Goal: Obtain resource: Obtain resource

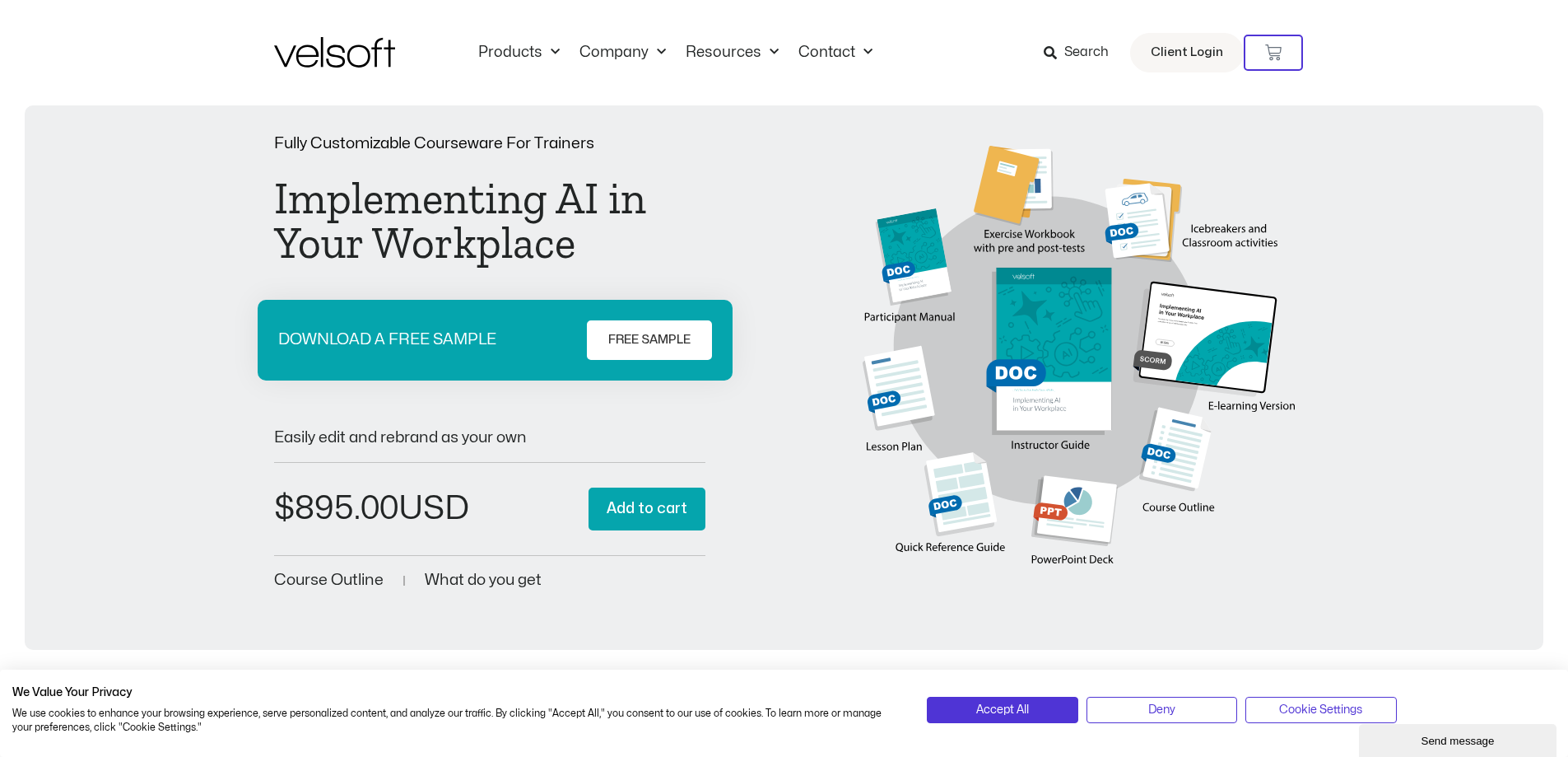
click at [1084, 57] on span "Search" at bounding box center [1087, 52] width 45 height 21
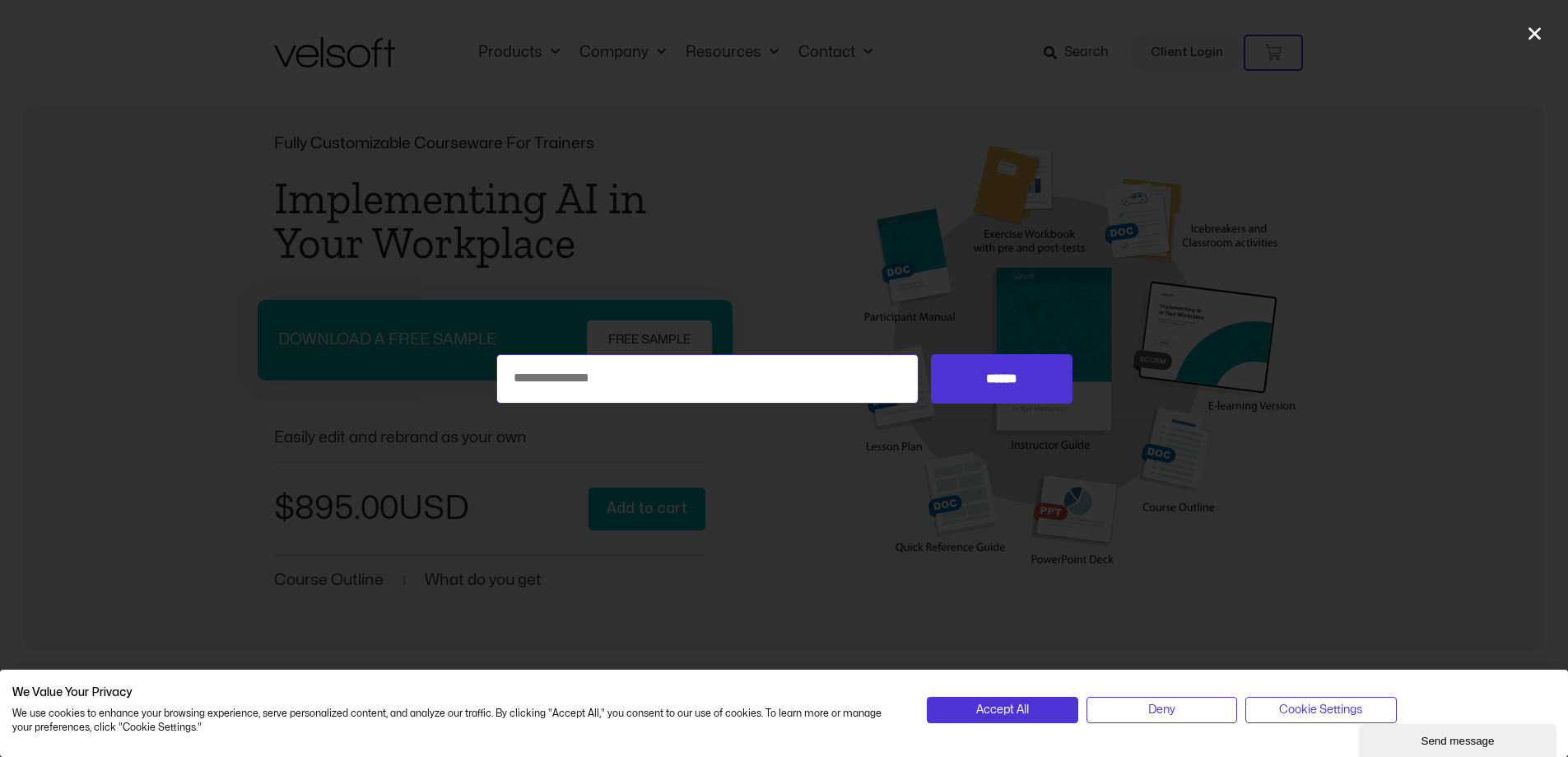
click at [757, 383] on input "Search for:" at bounding box center [708, 378] width 423 height 49
type input "**"
click at [931, 354] on input "******" at bounding box center [1001, 378] width 140 height 49
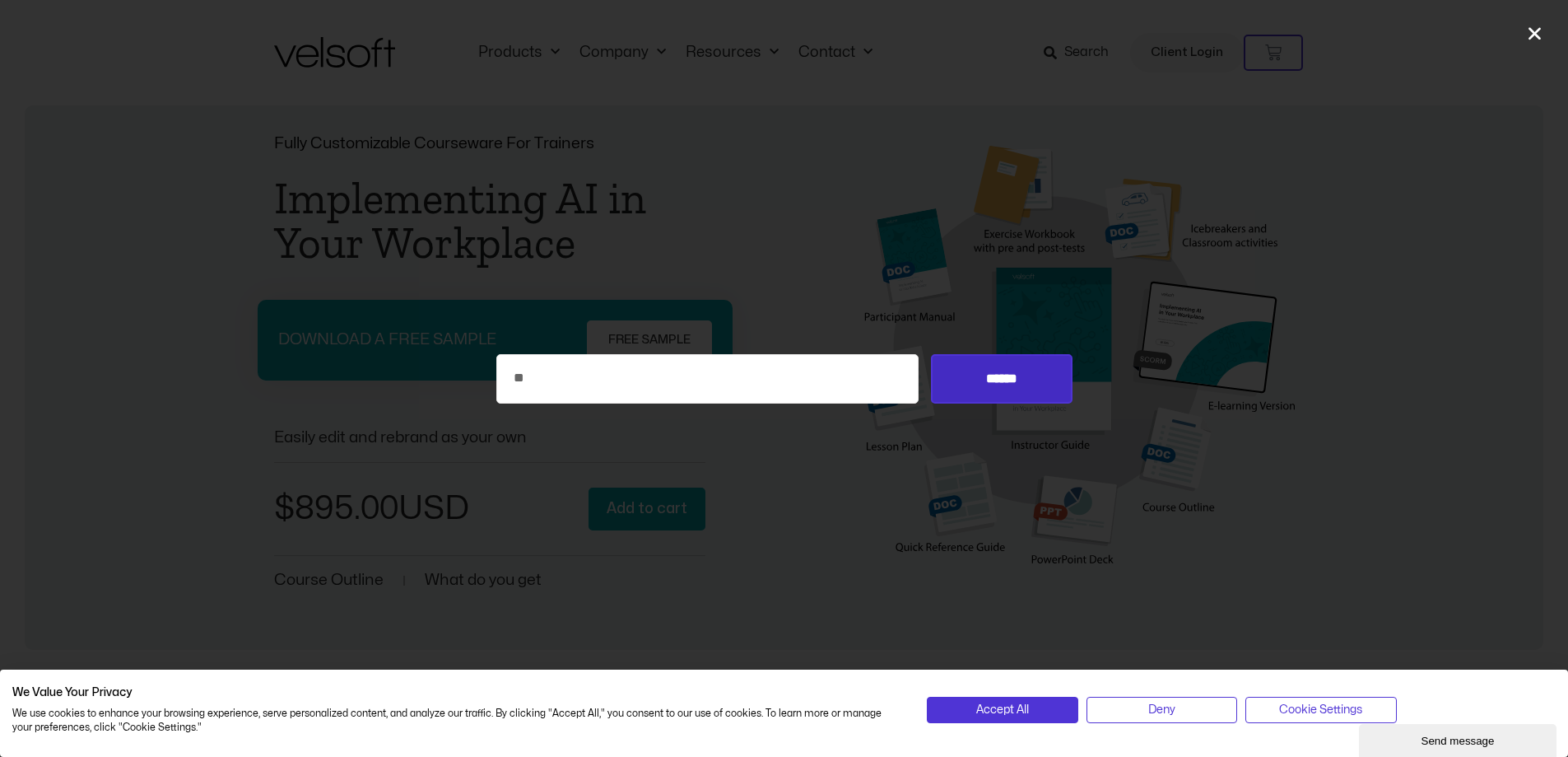
click at [1027, 389] on input "******" at bounding box center [1001, 378] width 140 height 49
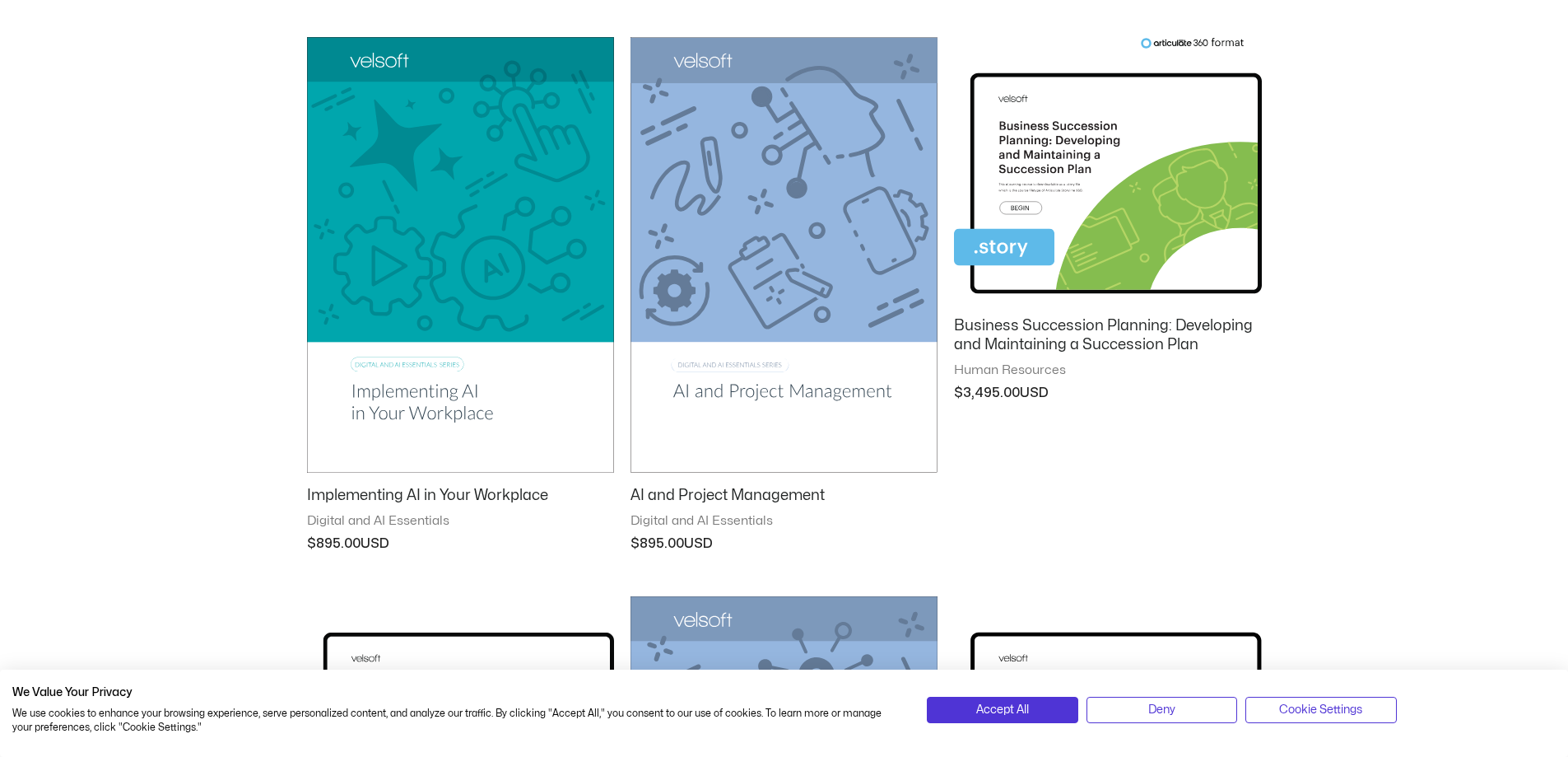
scroll to position [329, 0]
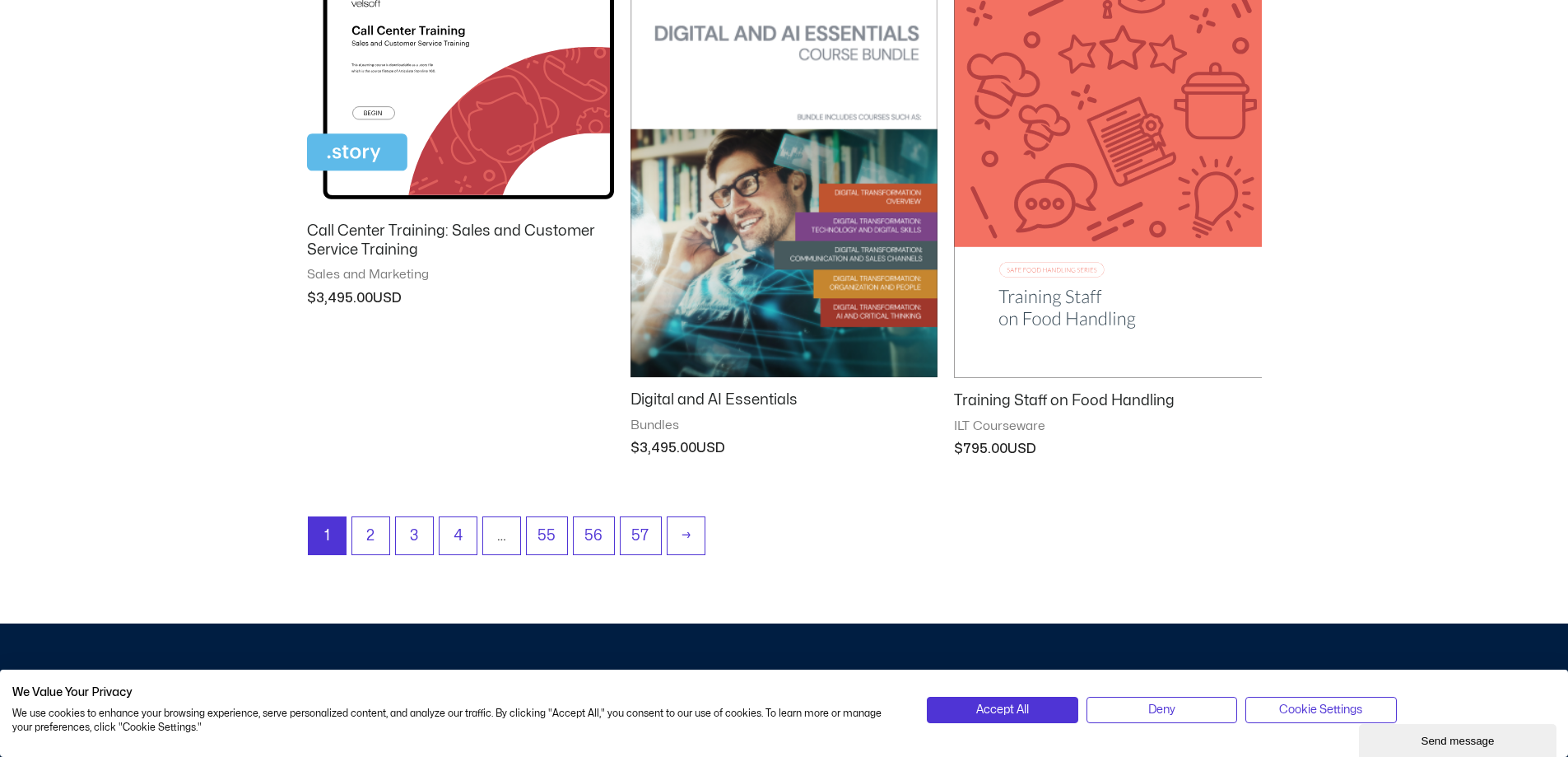
scroll to position [2058, 0]
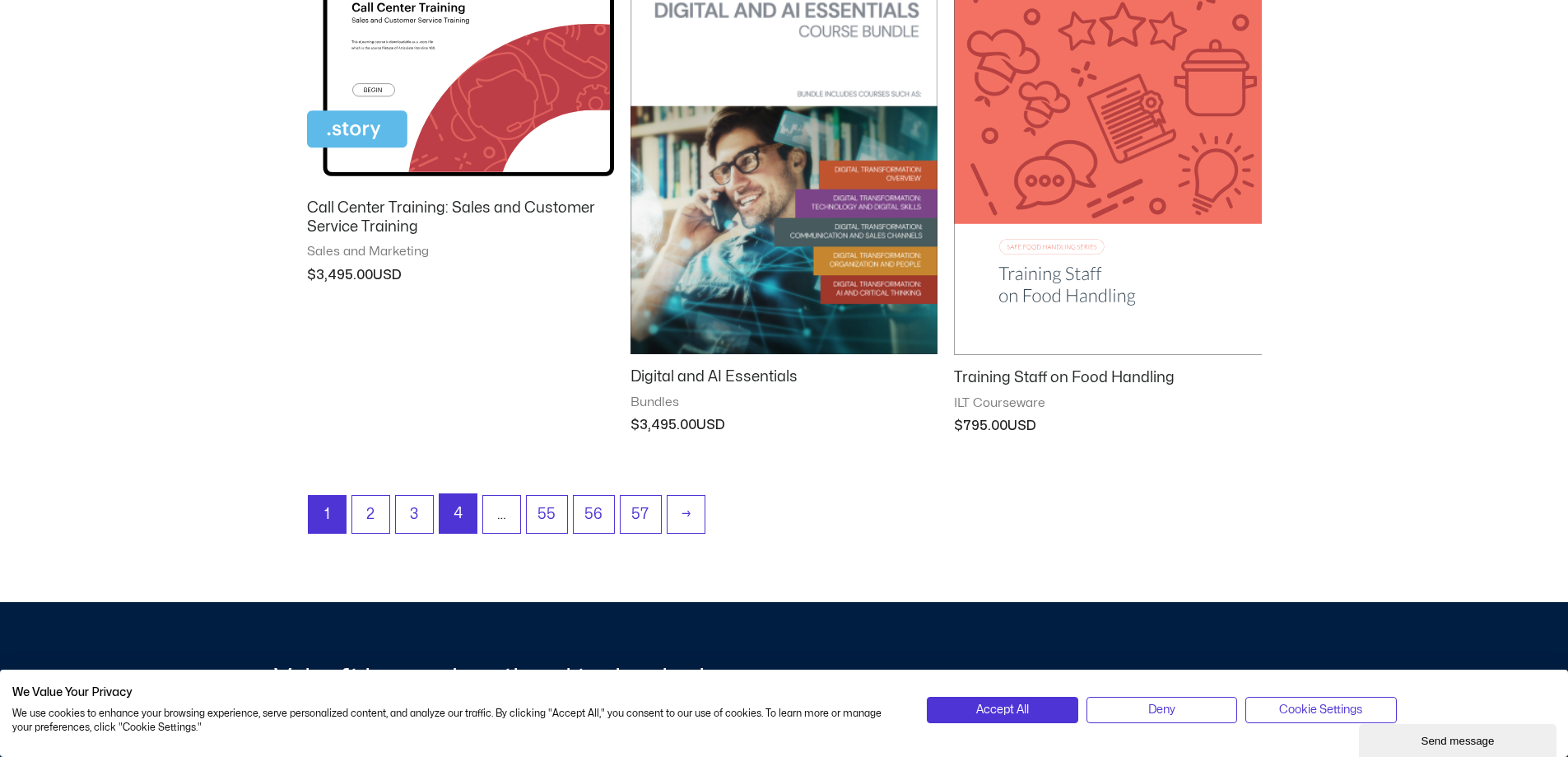
click at [448, 509] on link "4" at bounding box center [458, 513] width 37 height 39
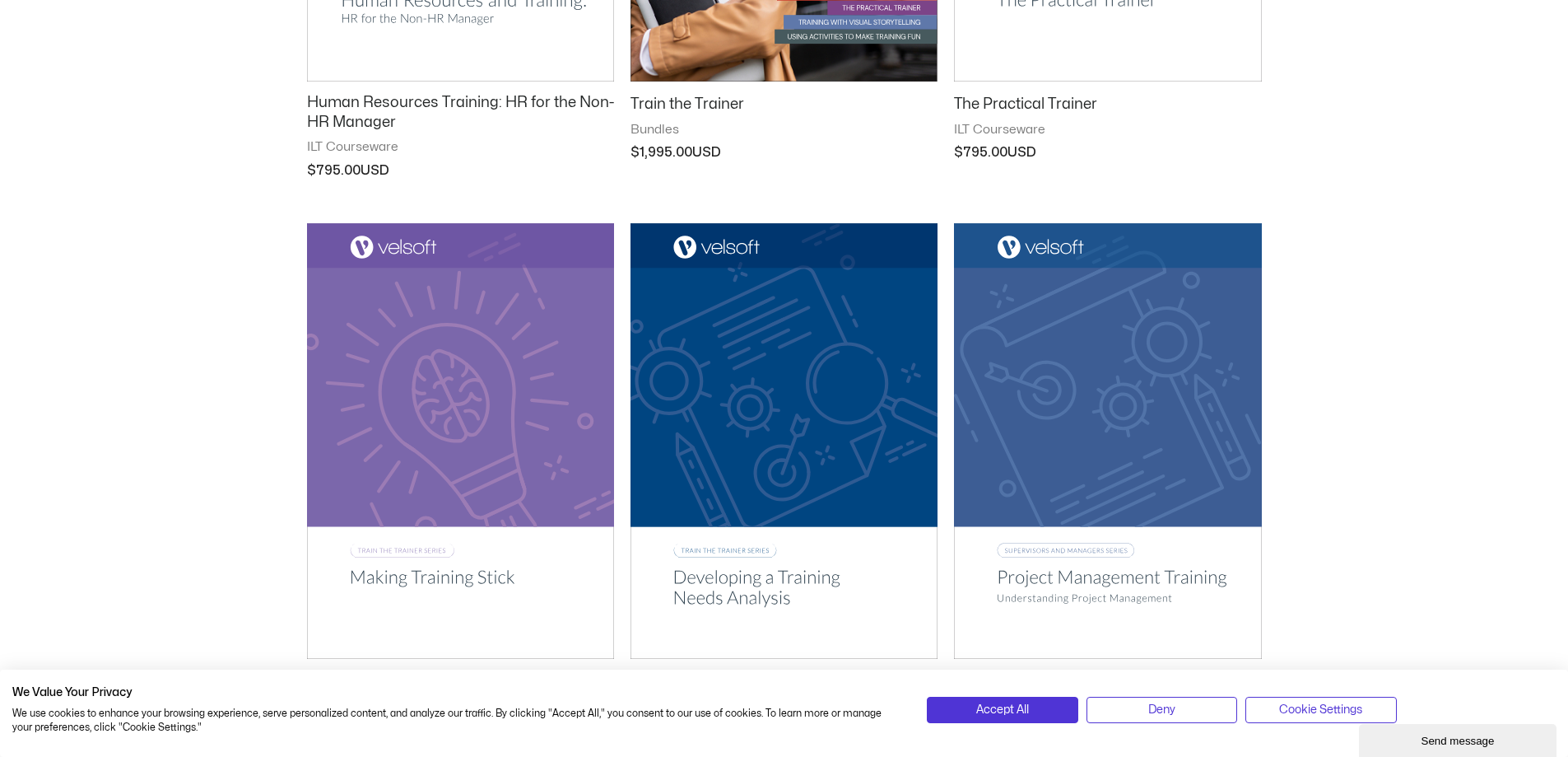
scroll to position [905, 0]
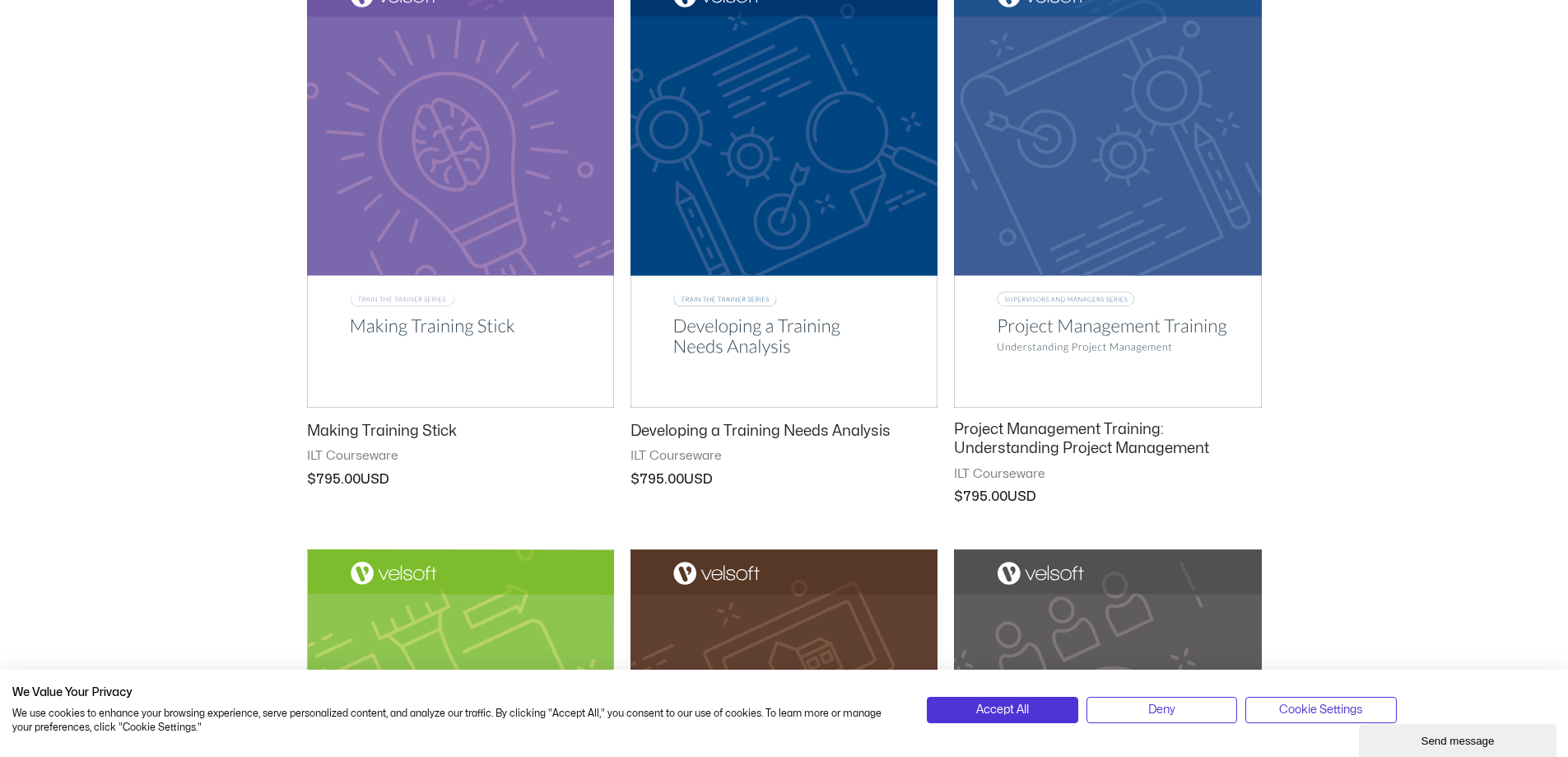
click at [734, 438] on h2 "Developing a Training Needs Analysis" at bounding box center [783, 431] width 307 height 19
click at [737, 433] on h2 "Developing a Training Needs Analysis" at bounding box center [783, 431] width 307 height 19
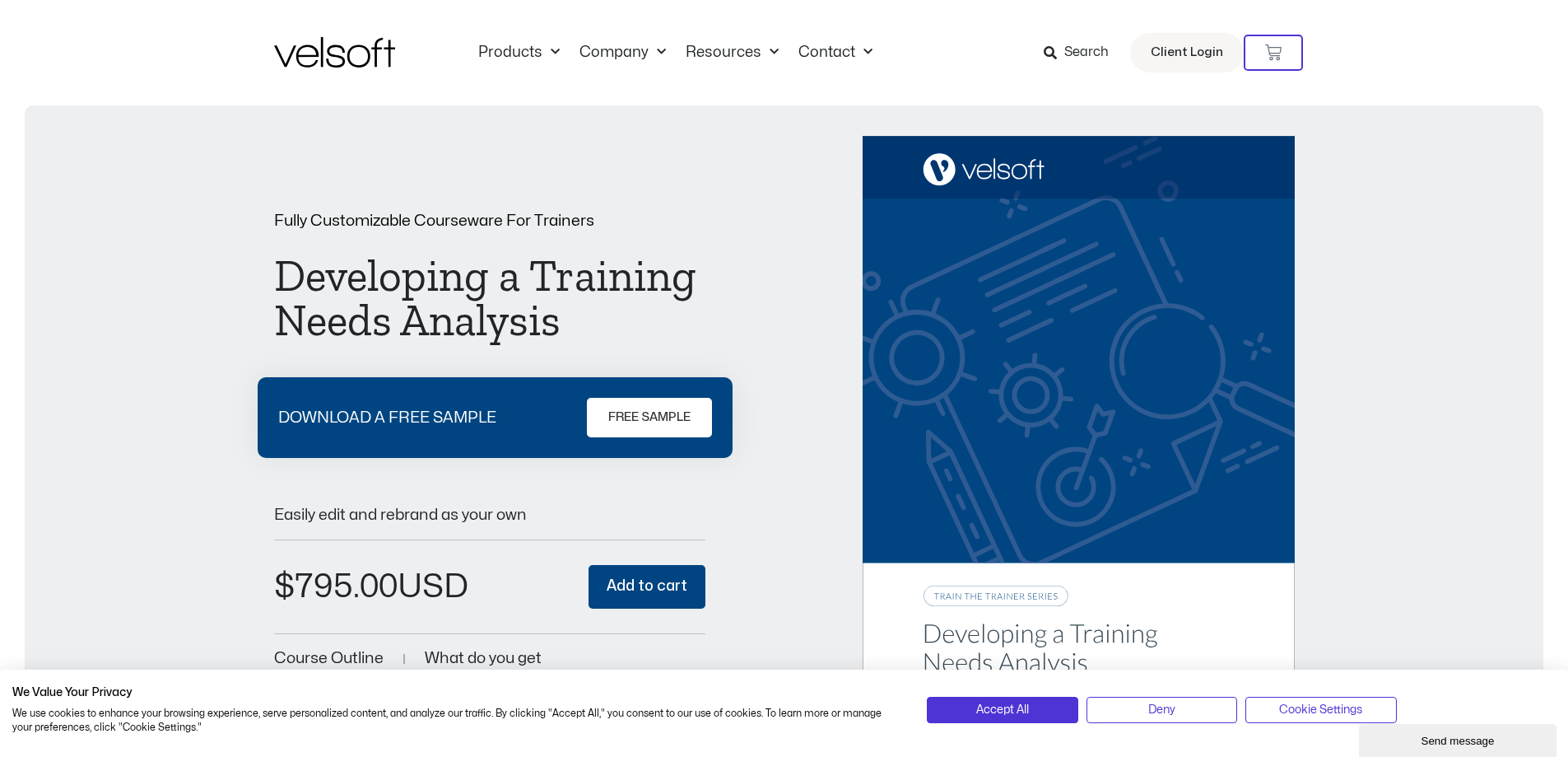
click at [938, 449] on img at bounding box center [1078, 441] width 432 height 613
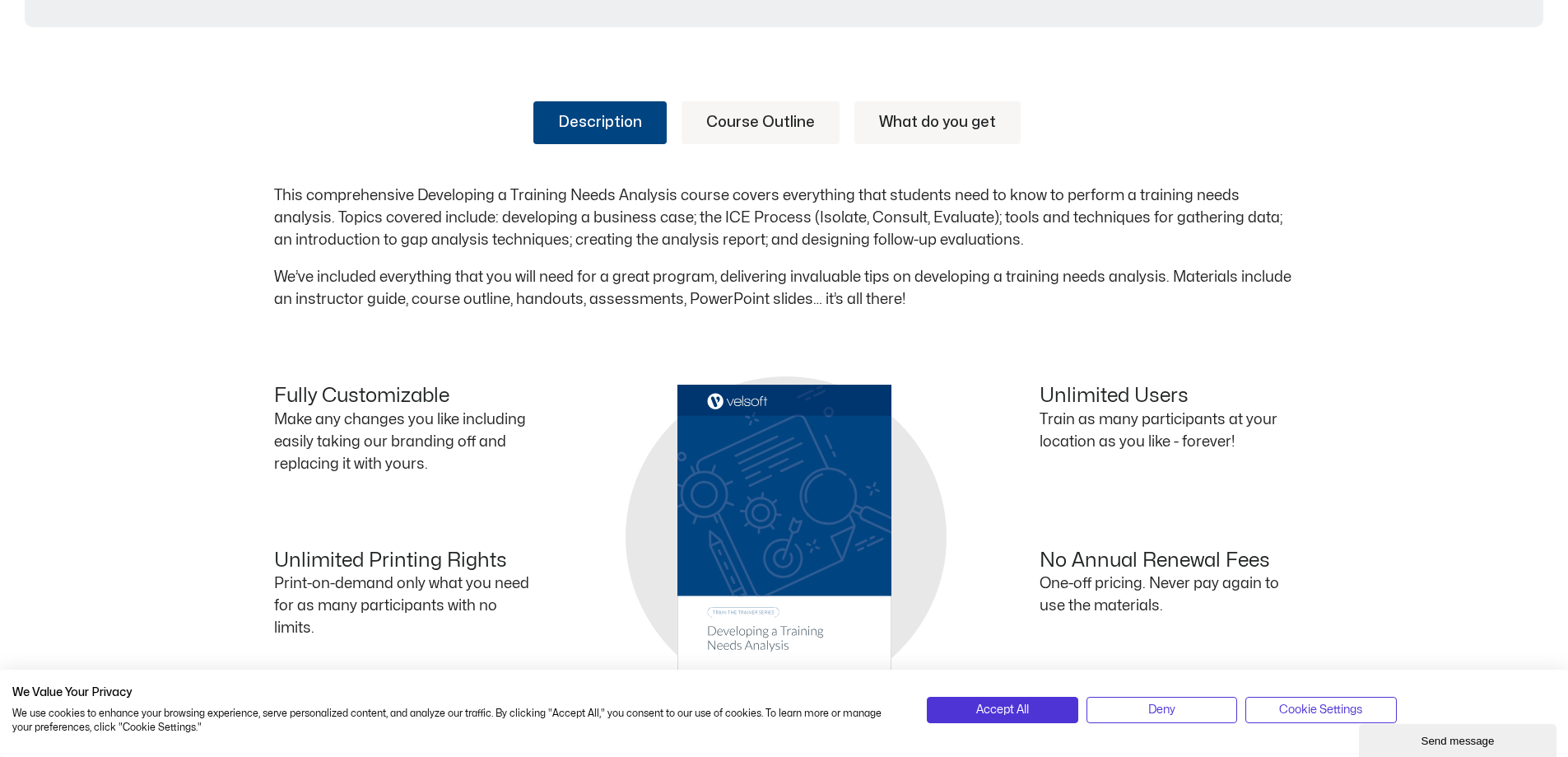
scroll to position [576, 0]
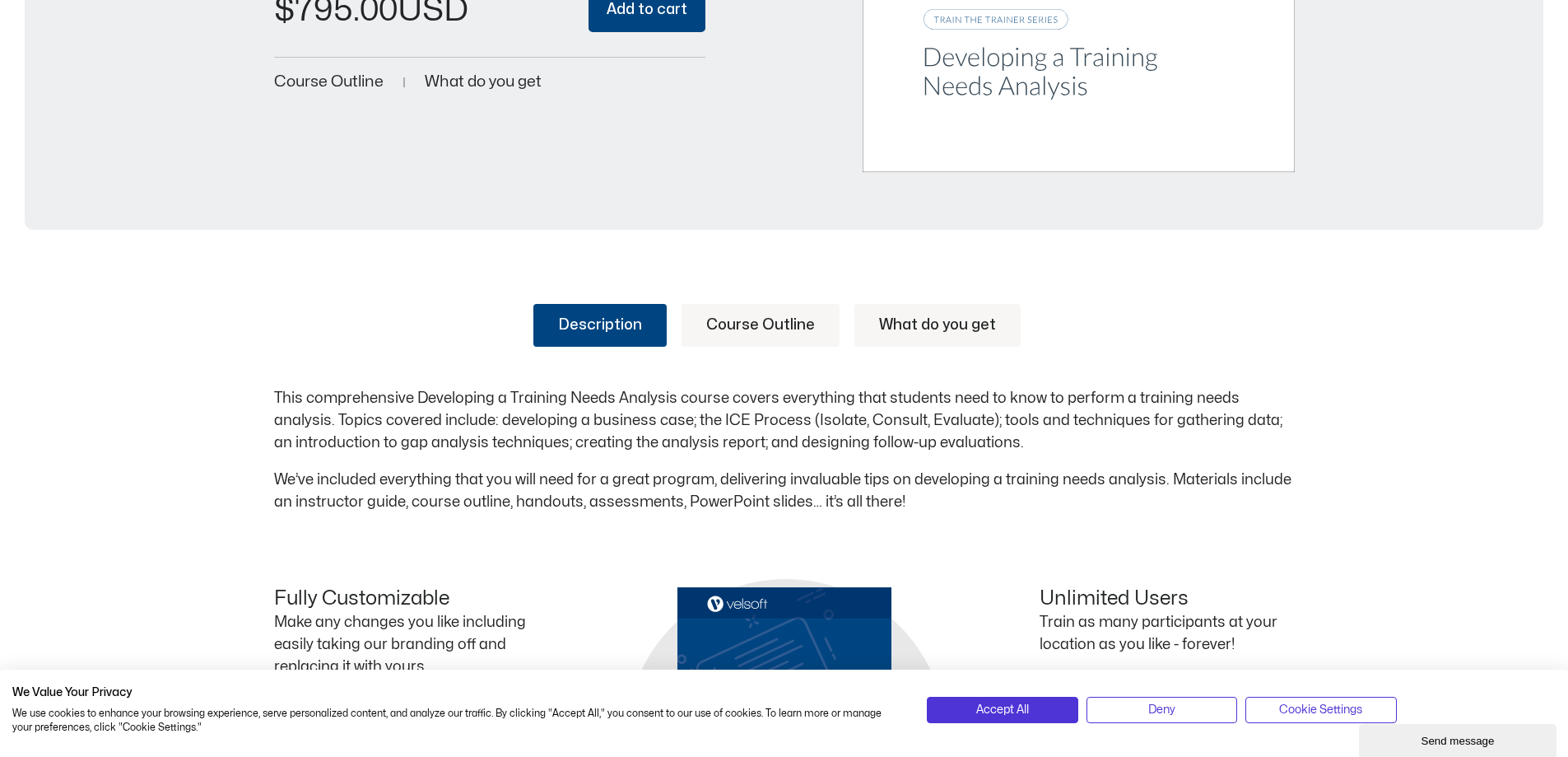
click at [774, 323] on link "Course Outline" at bounding box center [760, 325] width 158 height 43
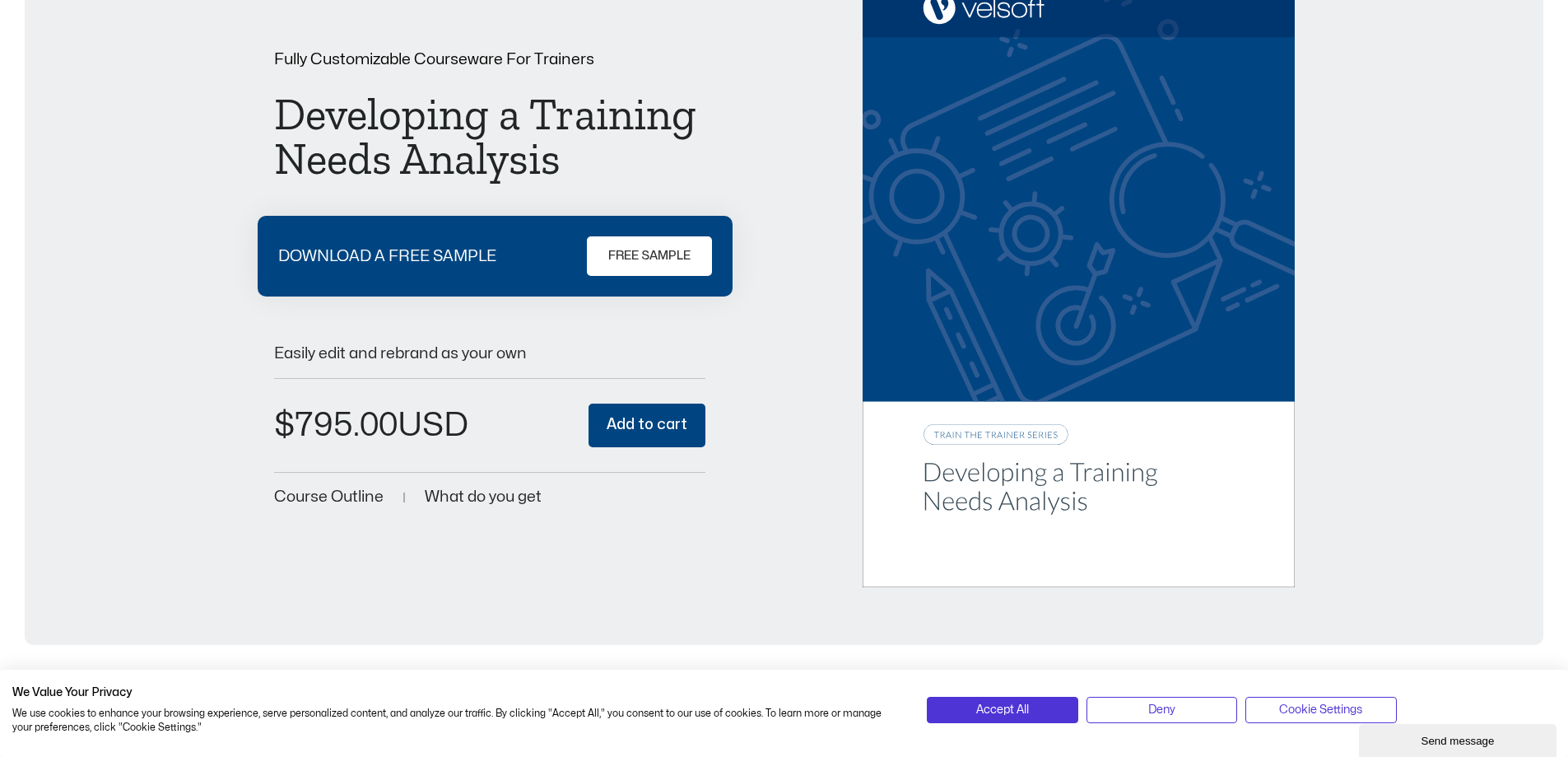
scroll to position [0, 0]
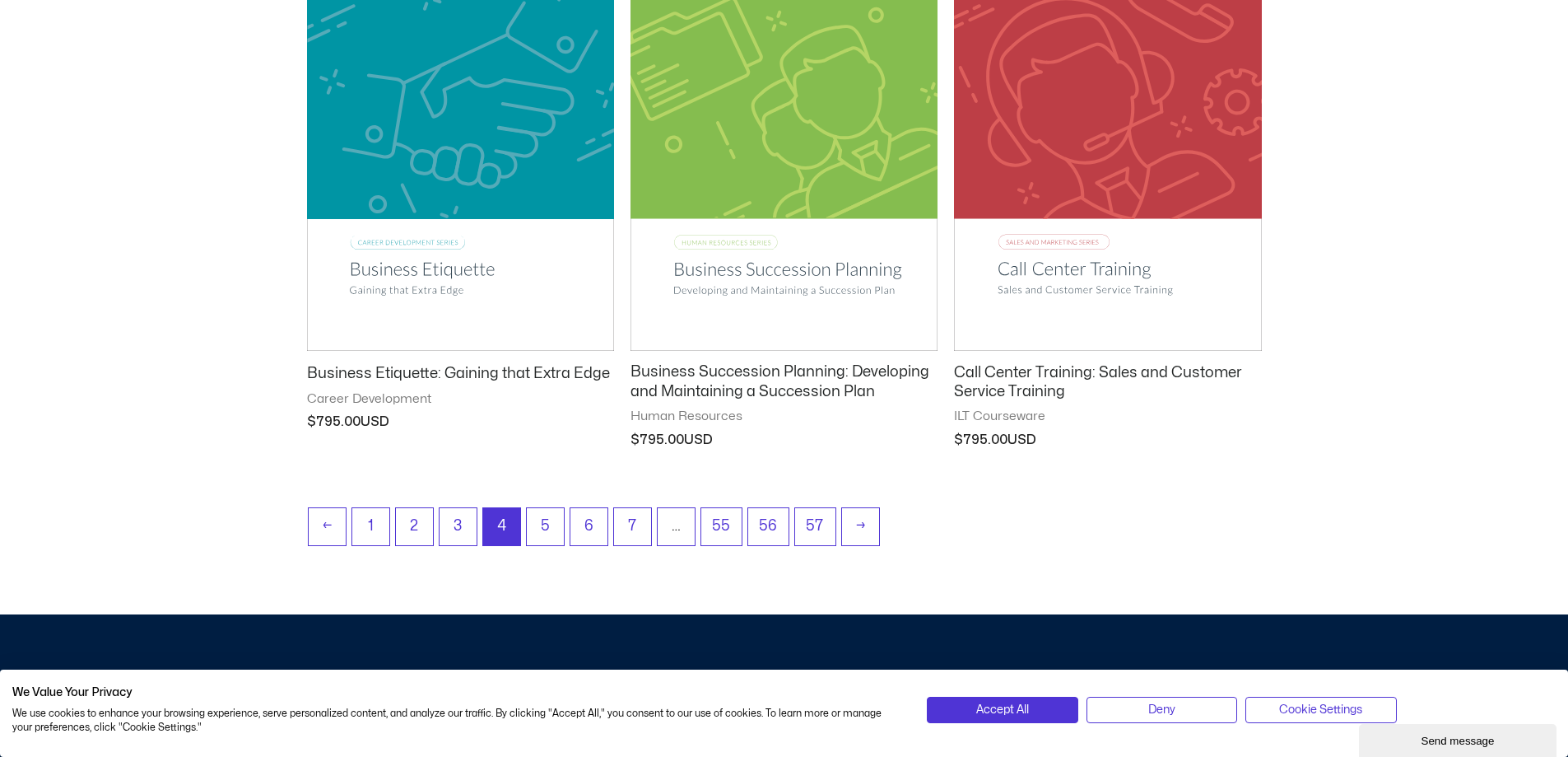
scroll to position [2305, 0]
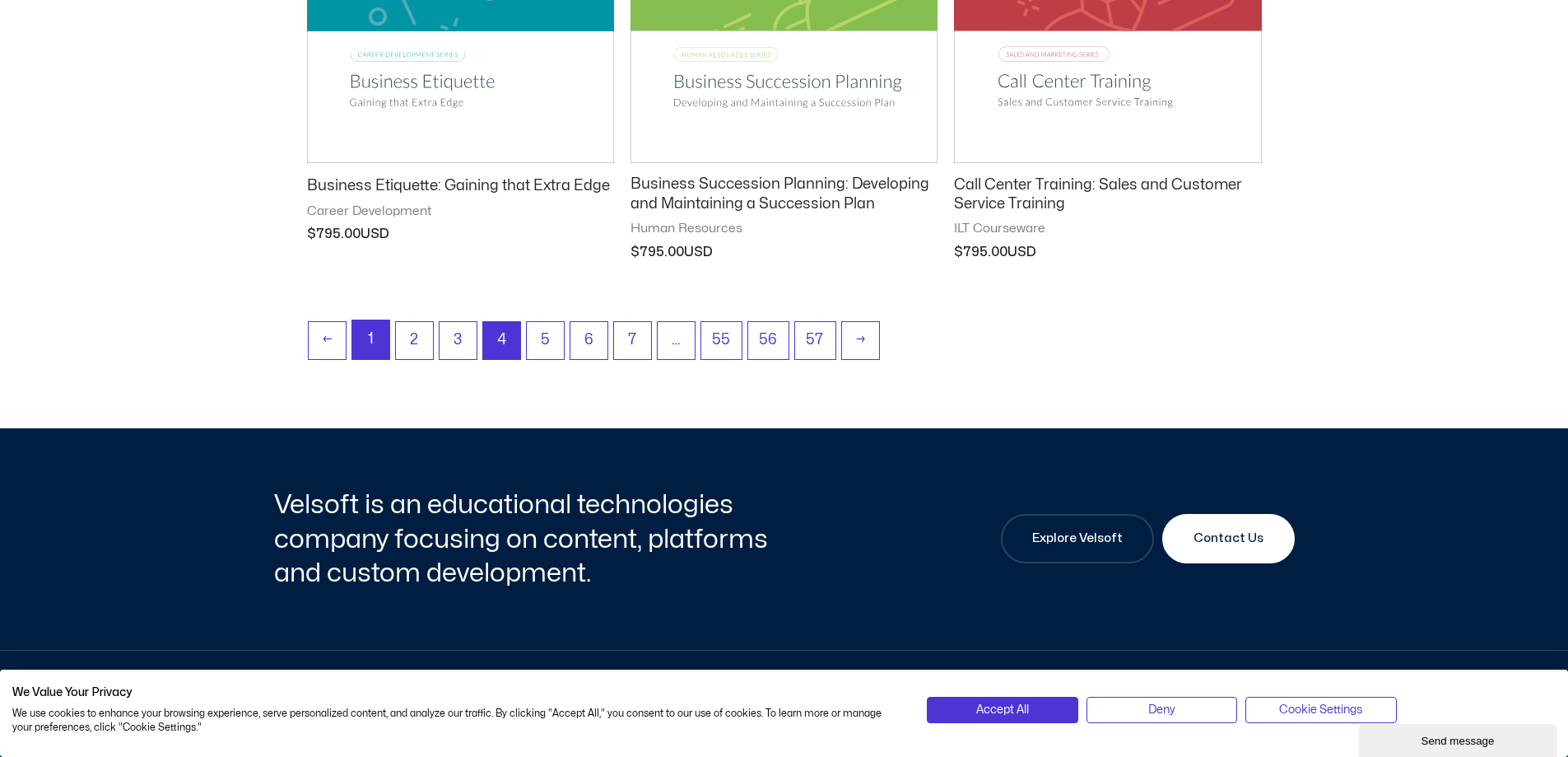
click at [366, 347] on link "1" at bounding box center [371, 340] width 37 height 39
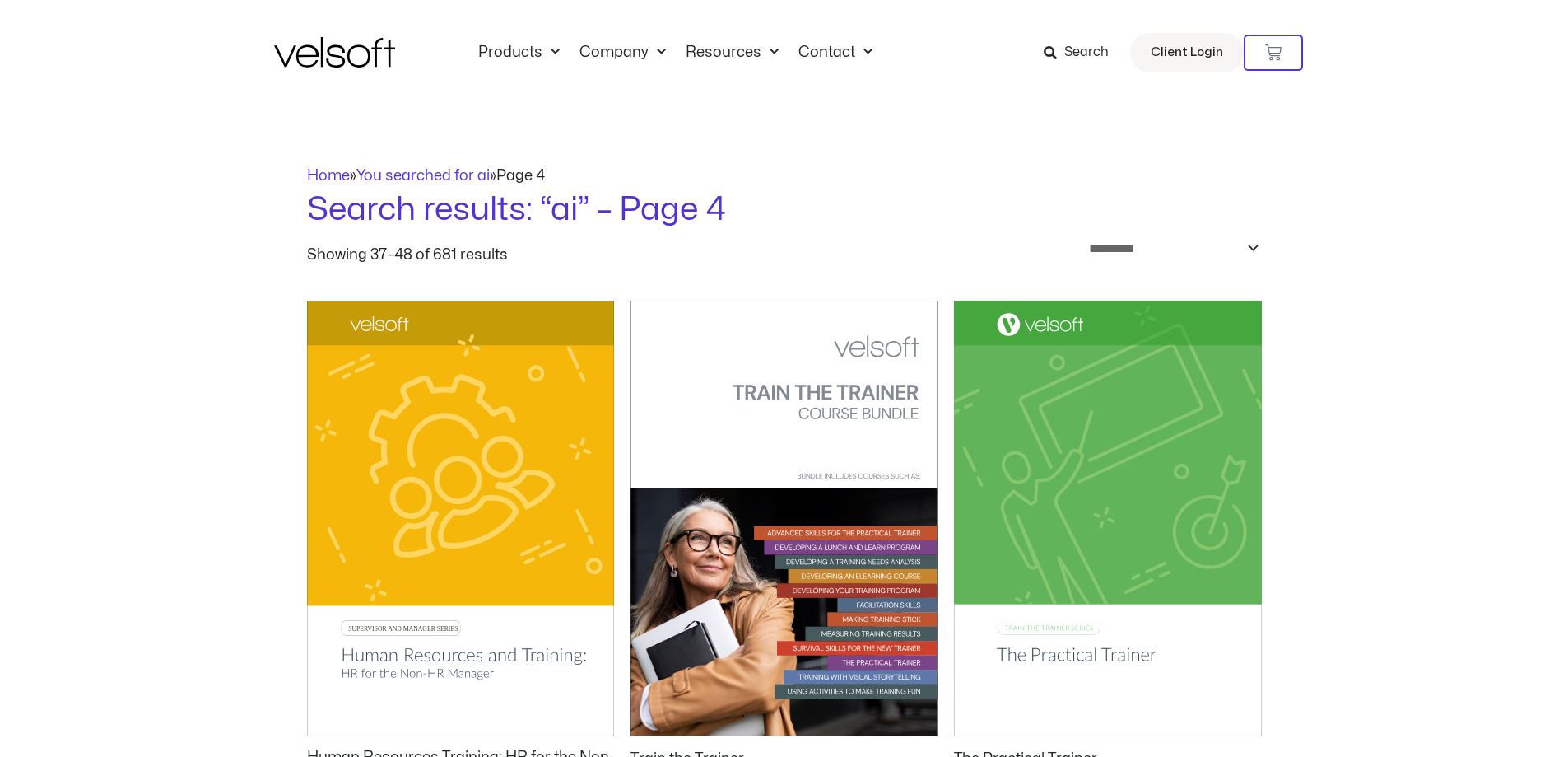
scroll to position [2305, 0]
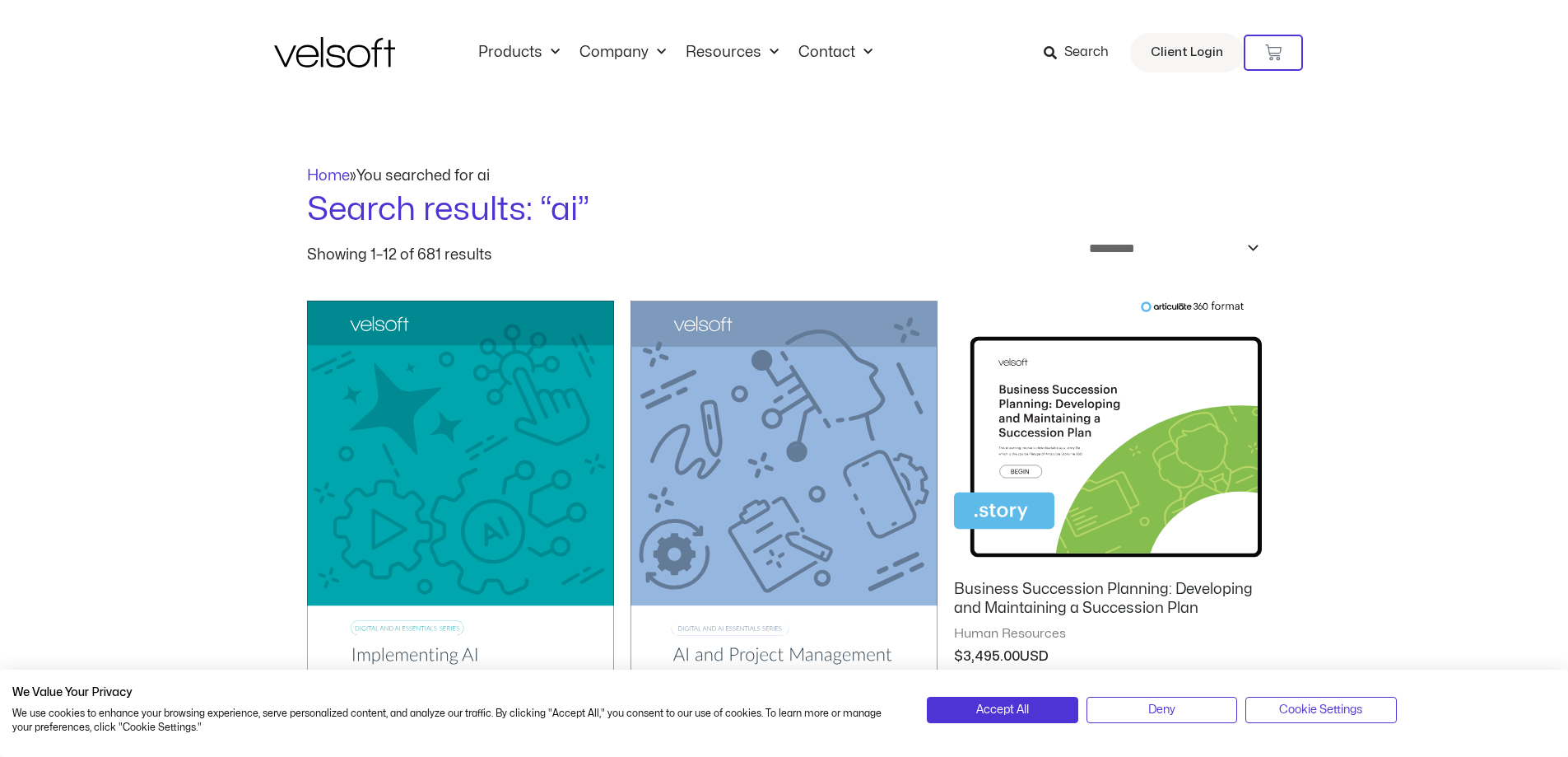
scroll to position [2058, 0]
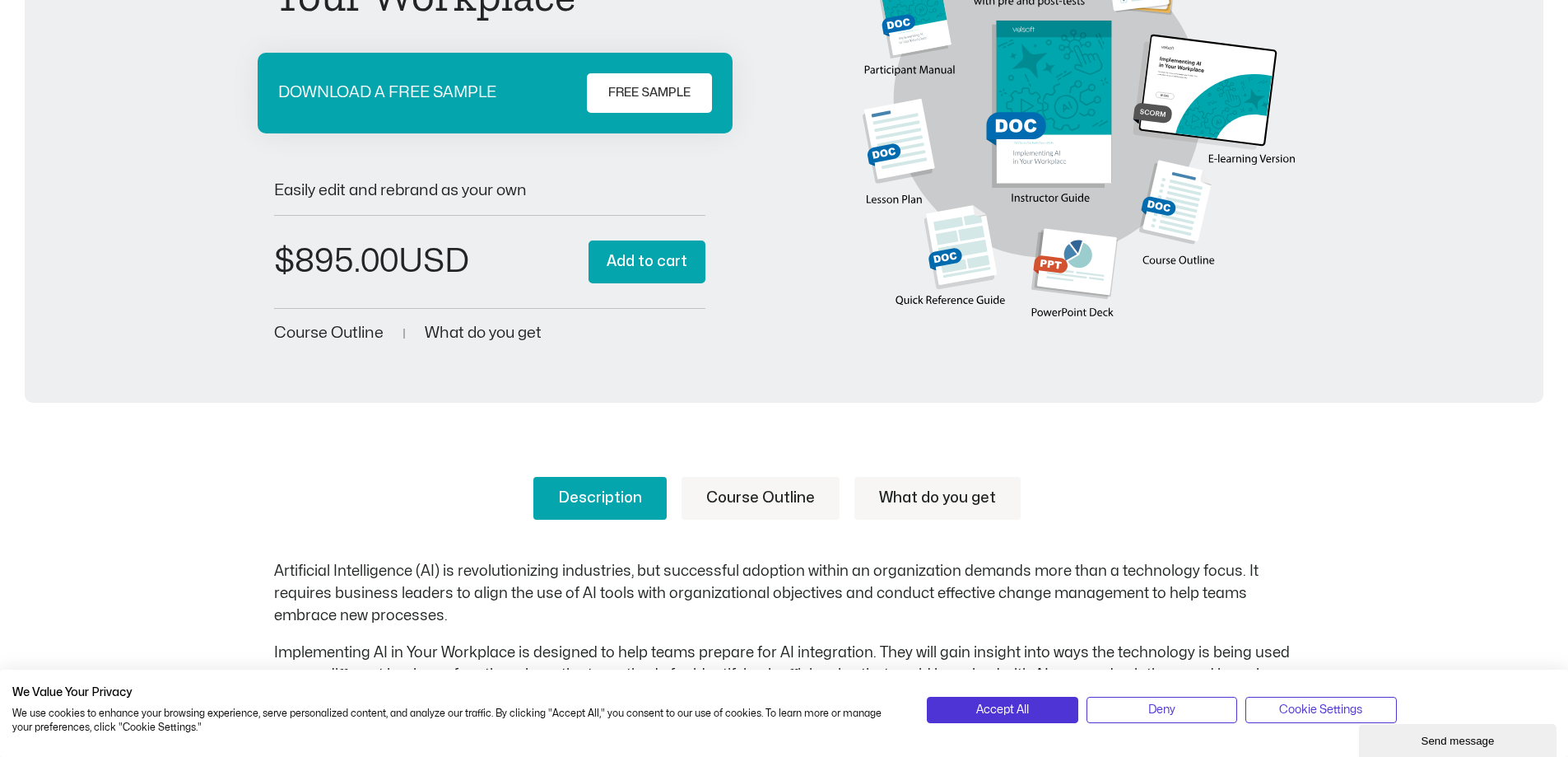
click at [729, 493] on link "Course Outline" at bounding box center [760, 498] width 158 height 43
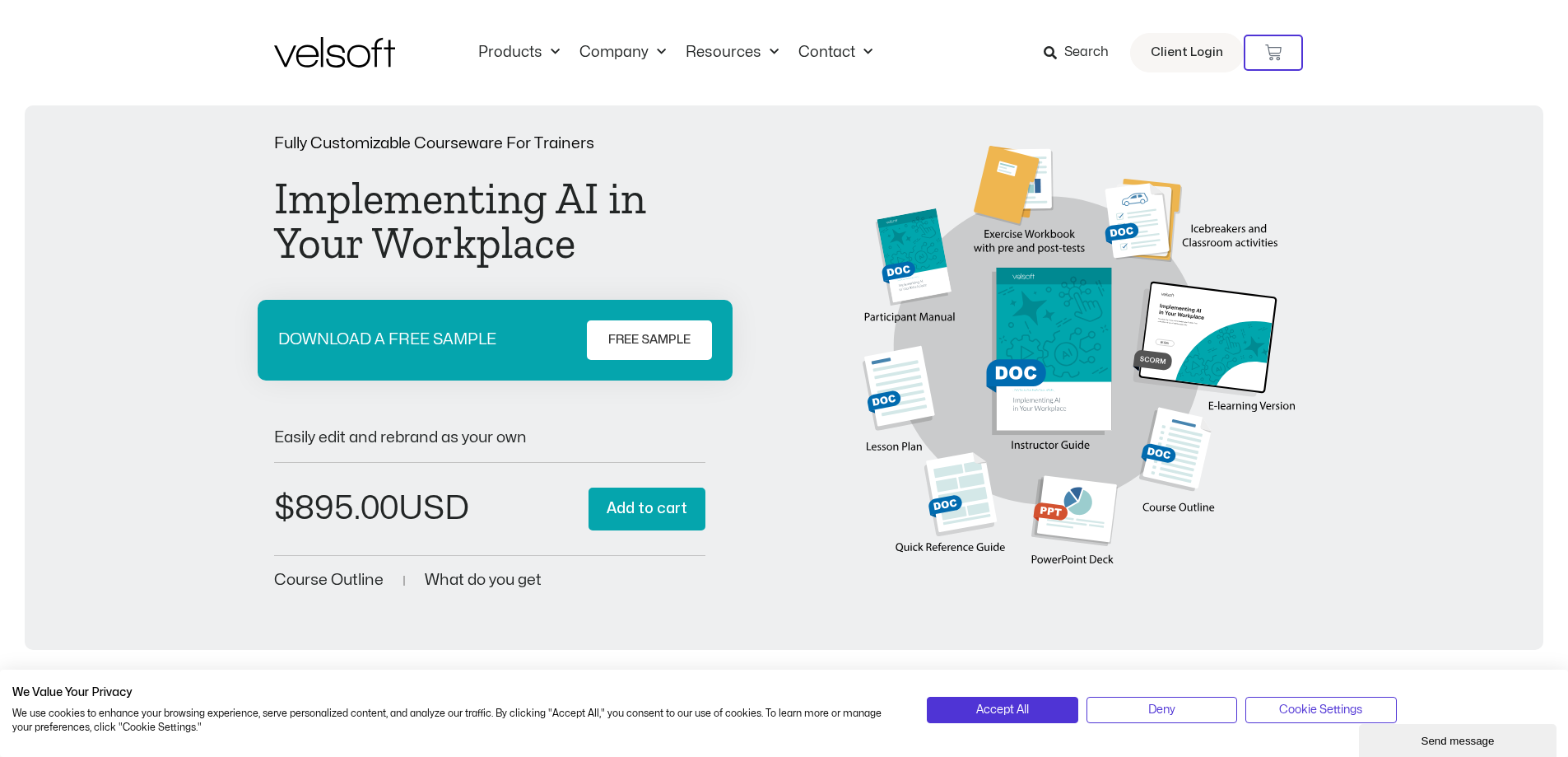
click at [629, 332] on span "FREE SAMPLE" at bounding box center [648, 340] width 82 height 19
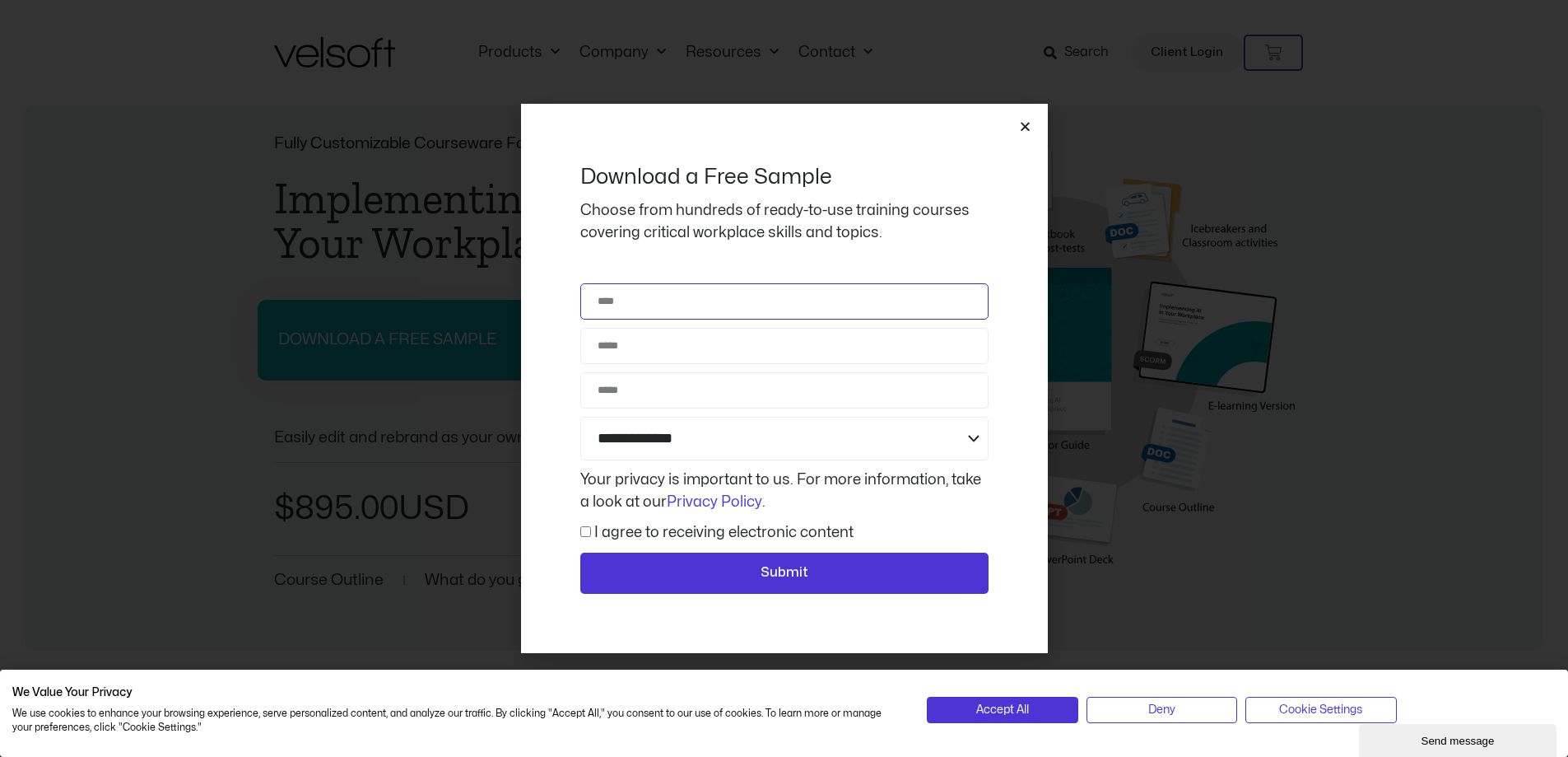
click at [645, 311] on input "Name" at bounding box center [785, 301] width 408 height 36
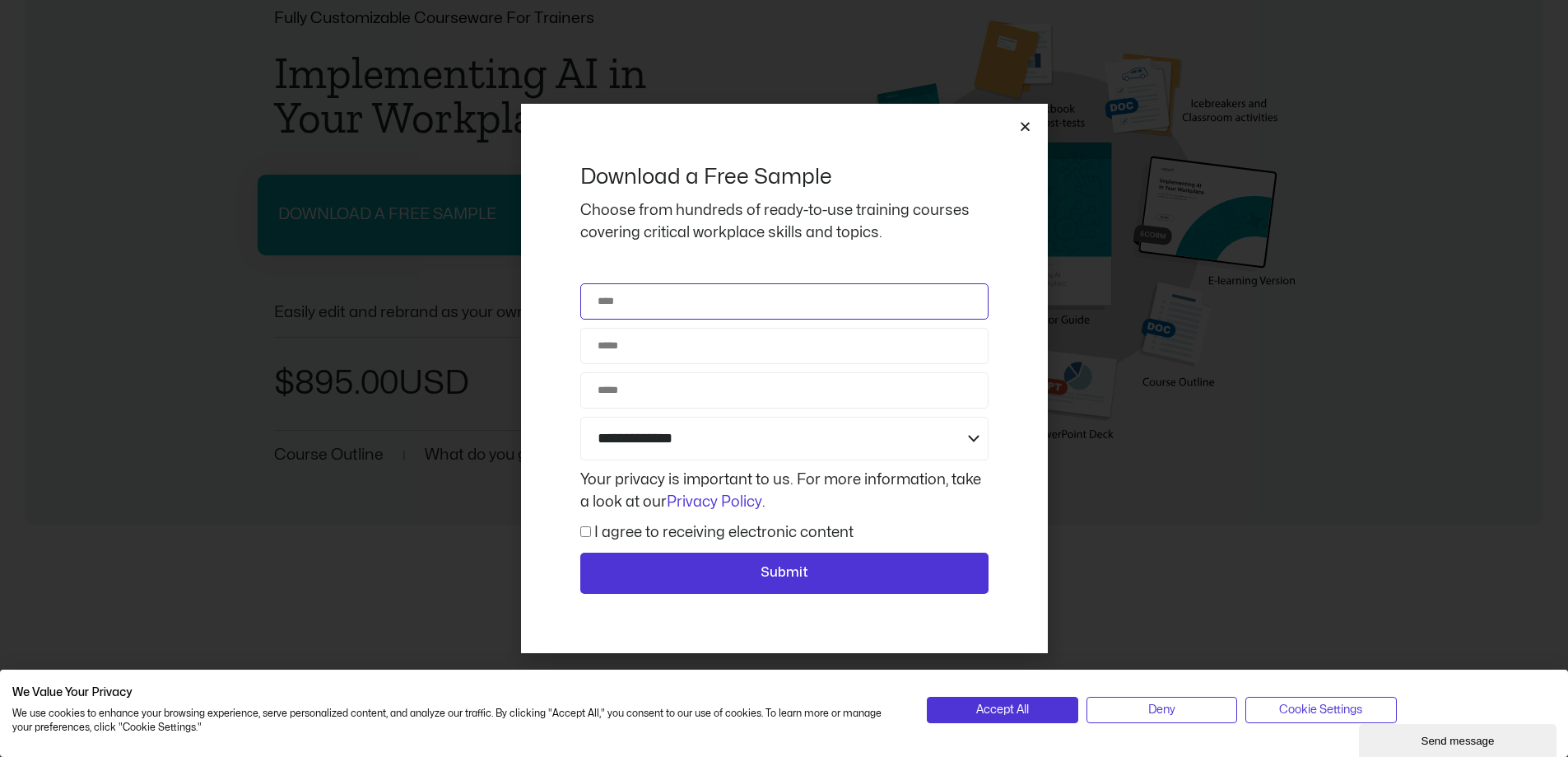
scroll to position [165, 0]
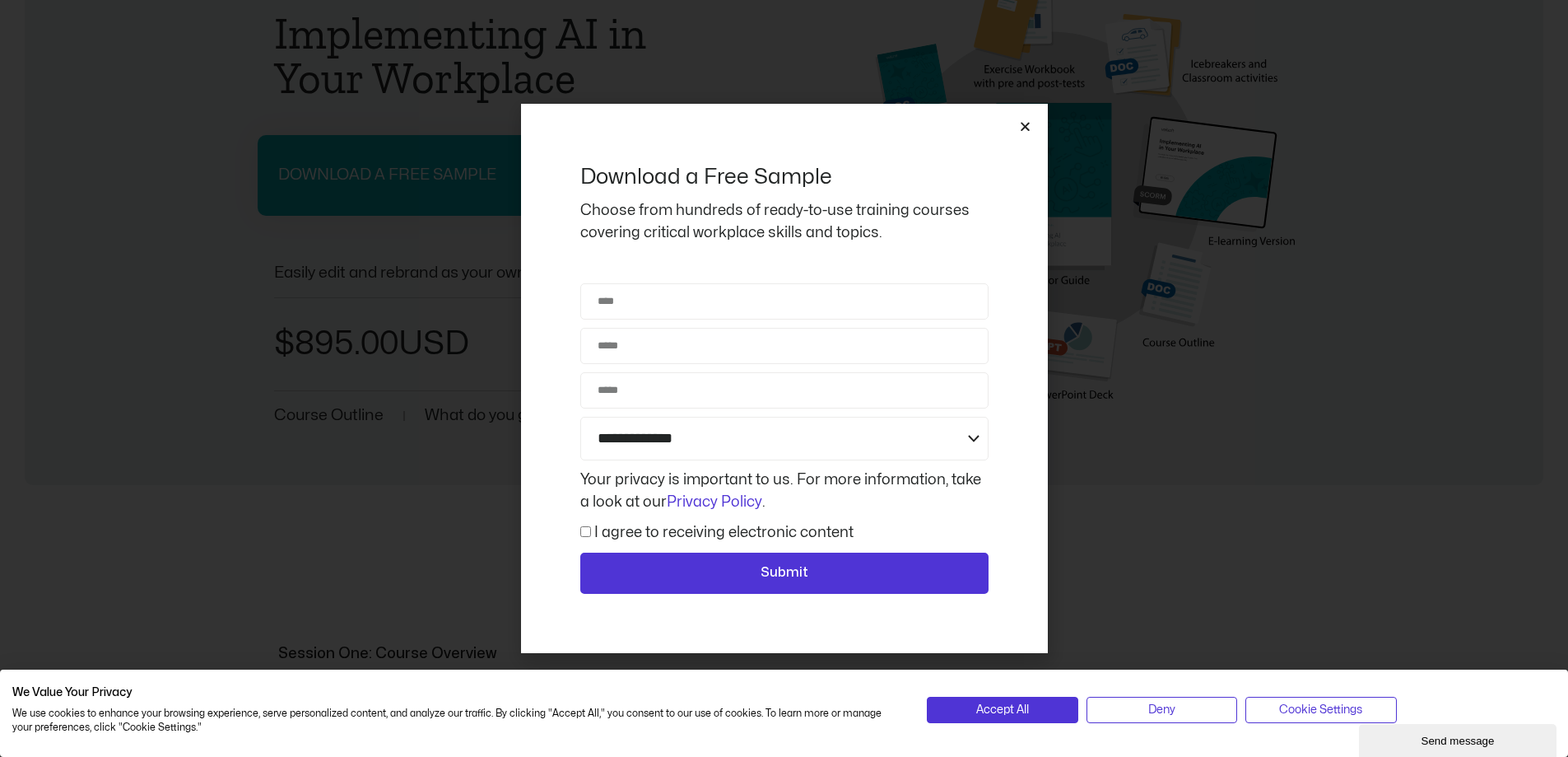
click at [1022, 114] on div "**********" at bounding box center [784, 378] width 527 height 549
click at [1021, 125] on icon "Close" at bounding box center [1025, 126] width 13 height 13
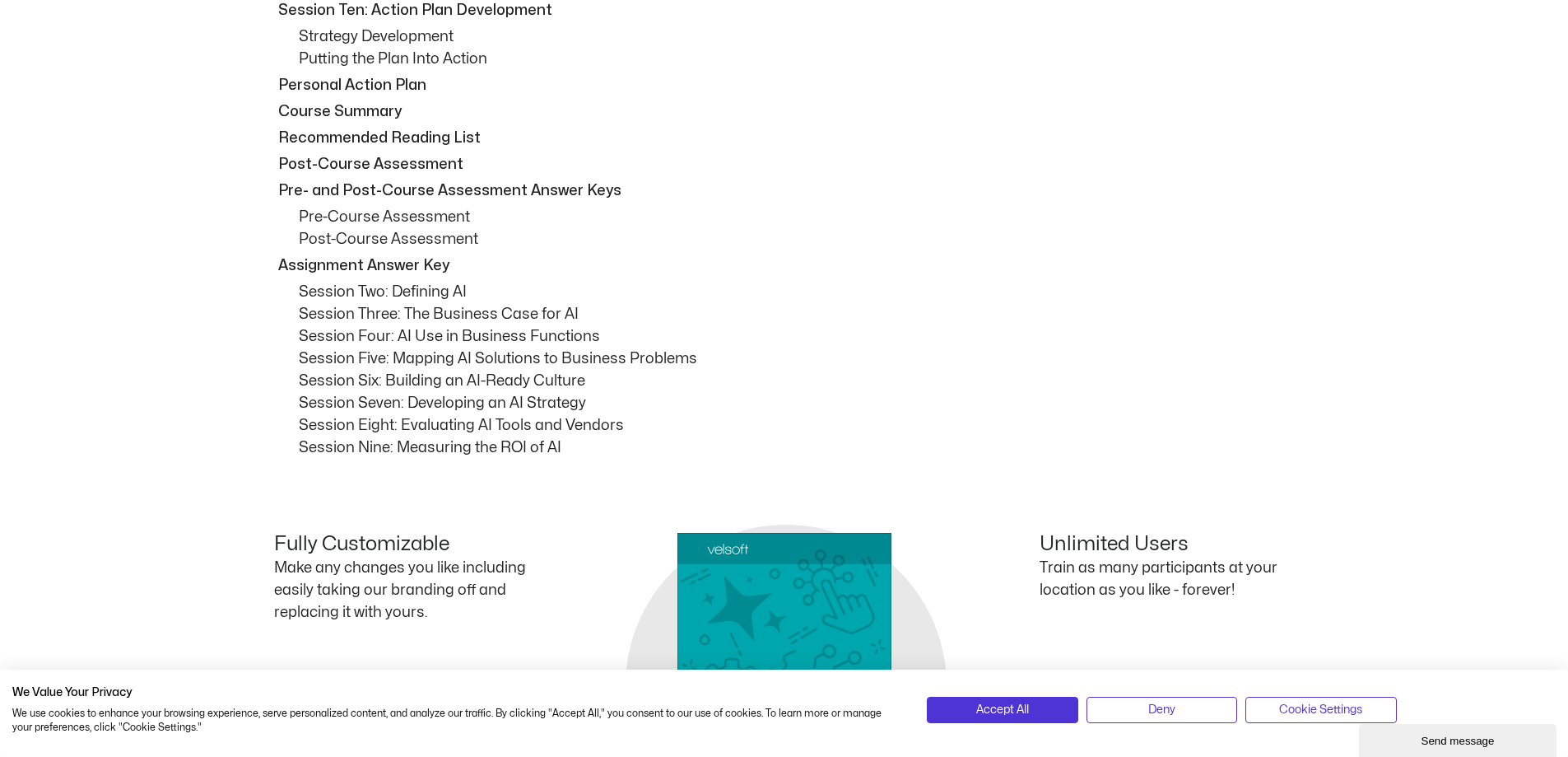
scroll to position [988, 0]
